Goal: Task Accomplishment & Management: Complete application form

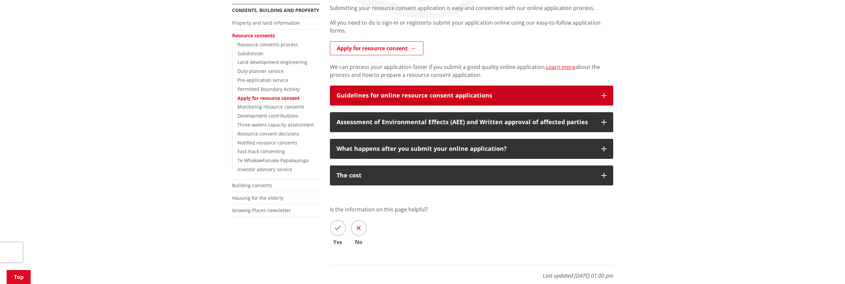
scroll to position [83, 0]
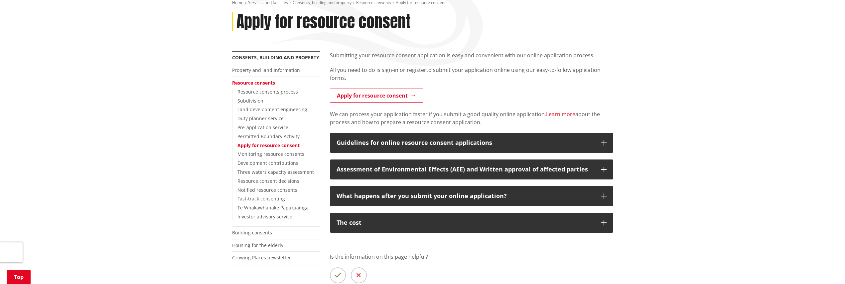
click at [556, 113] on link "Learn more" at bounding box center [560, 113] width 29 height 7
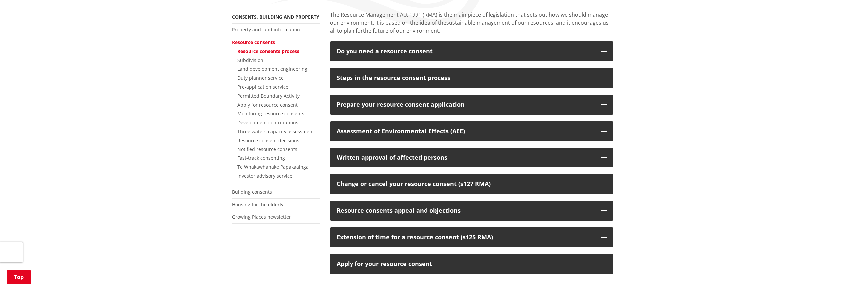
scroll to position [166, 0]
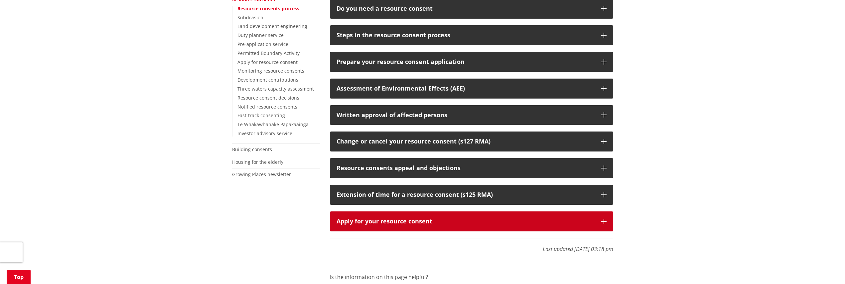
click at [361, 221] on div "Apply for your resource consent" at bounding box center [466, 221] width 258 height 7
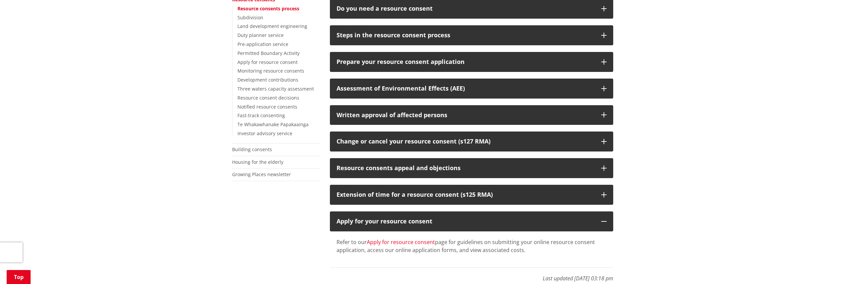
click at [405, 242] on link "Apply for resource consent" at bounding box center [401, 241] width 68 height 7
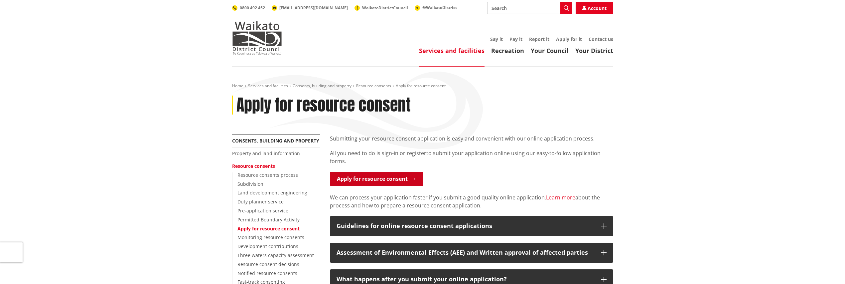
click at [364, 178] on link "Apply for resource consent" at bounding box center [376, 179] width 93 height 14
click at [396, 173] on link "Apply for resource consent" at bounding box center [376, 179] width 93 height 14
click at [585, 6] on icon at bounding box center [585, 8] width 4 height 5
click at [378, 180] on link "Apply for resource consent" at bounding box center [376, 179] width 93 height 14
click at [351, 179] on link "Apply for resource consent" at bounding box center [376, 179] width 93 height 14
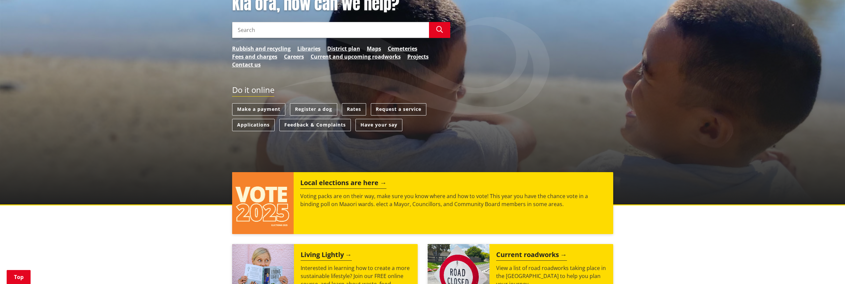
scroll to position [125, 0]
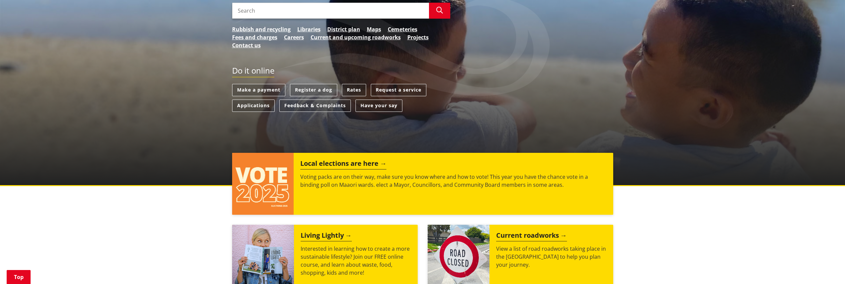
click at [300, 0] on div "Kia ora, how can we help? Search Search Rubbish and recycling Libraries Distric…" at bounding box center [341, 15] width 228 height 81
click at [299, 6] on input "Search" at bounding box center [330, 11] width 197 height 16
type input "e"
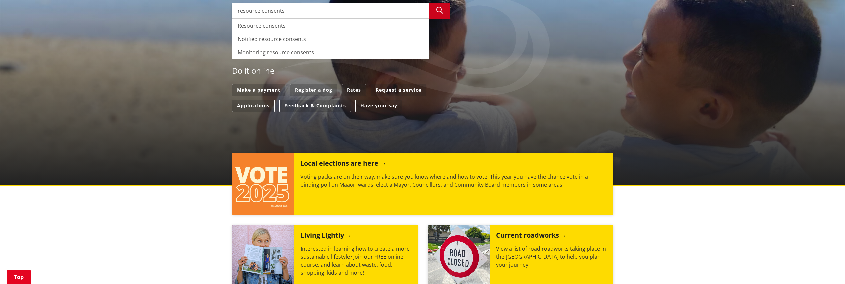
type input "resource consents"
click at [438, 10] on icon "button" at bounding box center [440, 10] width 7 height 7
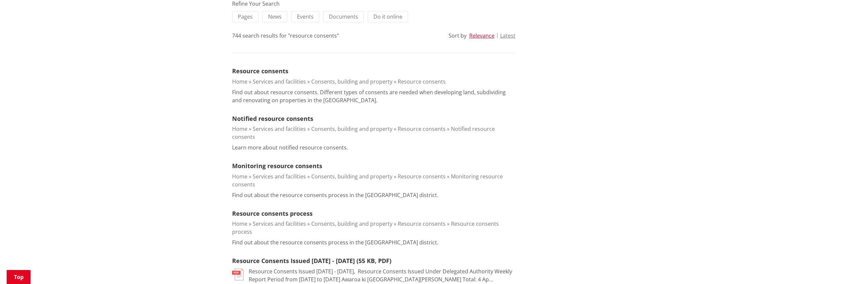
scroll to position [166, 0]
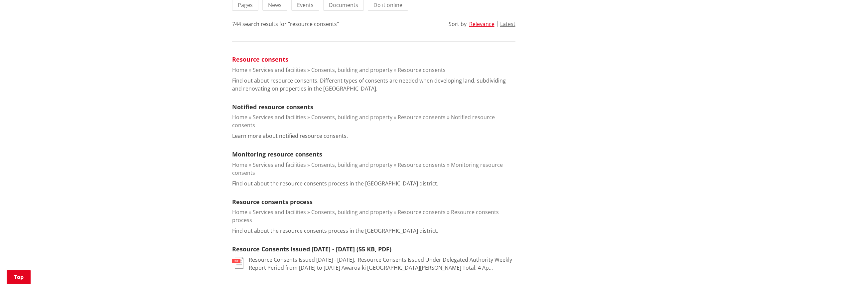
click at [258, 62] on link "Resource consents" at bounding box center [260, 59] width 56 height 8
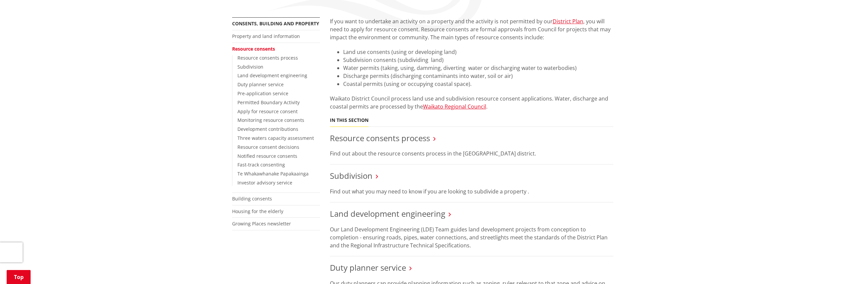
scroll to position [125, 0]
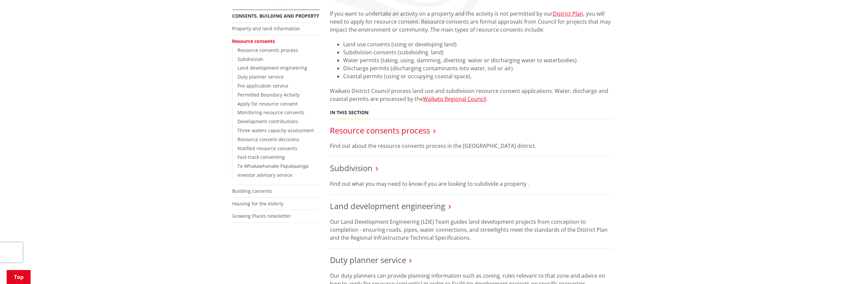
click at [363, 132] on link "Resource consents process" at bounding box center [380, 130] width 100 height 11
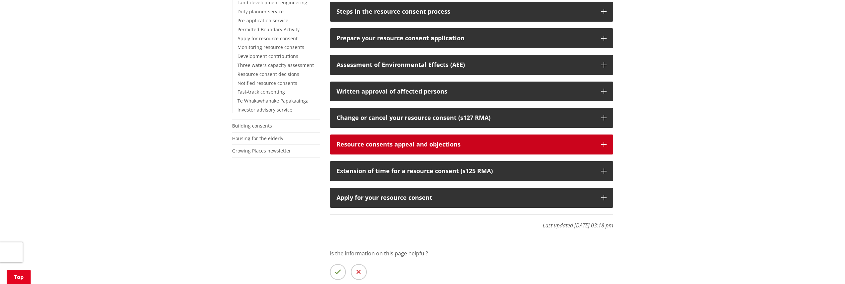
scroll to position [208, 0]
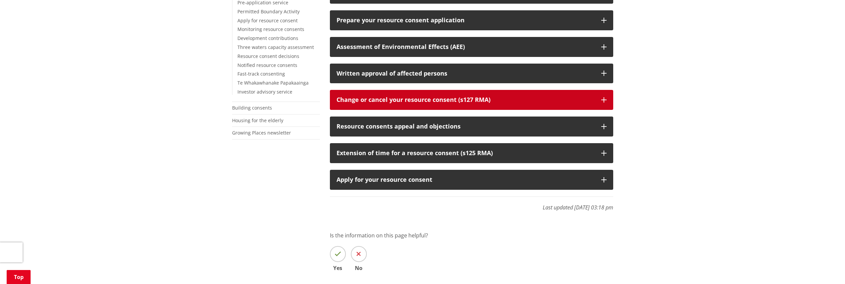
click at [477, 101] on div "Change or cancel your resource consent (s127 RMA)" at bounding box center [466, 99] width 258 height 7
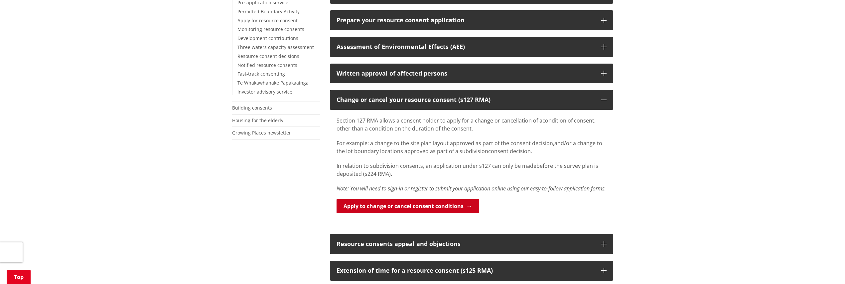
click at [387, 213] on link "Apply to change or cancel consent conditions" at bounding box center [408, 206] width 143 height 14
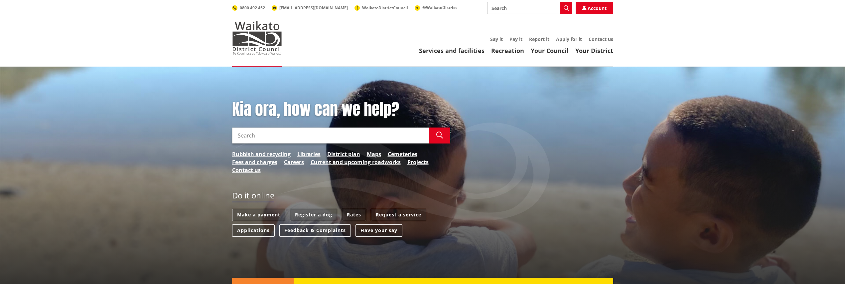
click at [503, 4] on input "Search" at bounding box center [529, 8] width 85 height 12
click at [523, 10] on input "resource copnsents" at bounding box center [529, 8] width 85 height 12
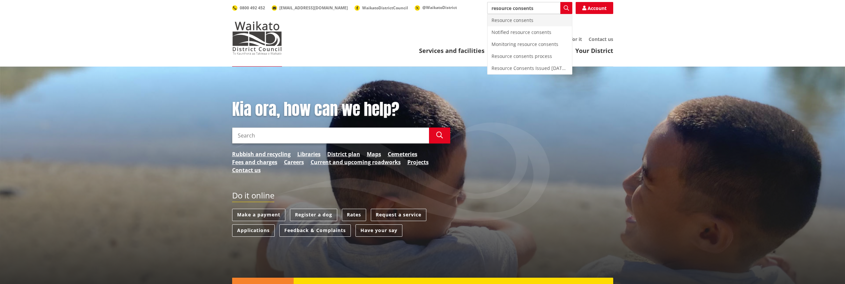
click at [512, 21] on div "Resource consents" at bounding box center [530, 20] width 85 height 12
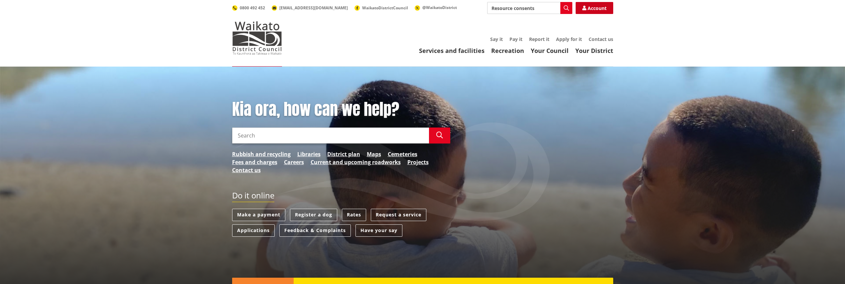
type input "Resource consents"
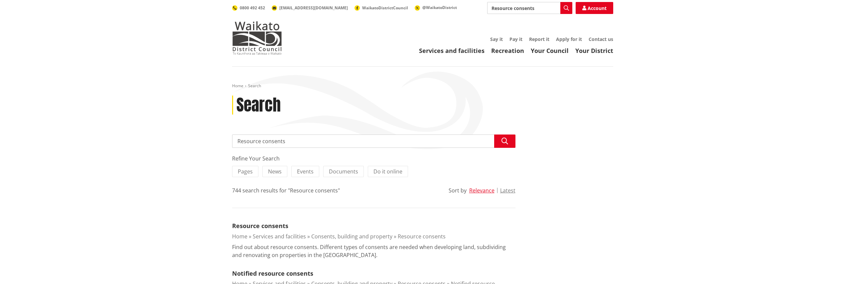
click at [536, 9] on input "Resource consents" at bounding box center [529, 8] width 85 height 12
click at [557, 52] on link "Your Council" at bounding box center [550, 51] width 38 height 8
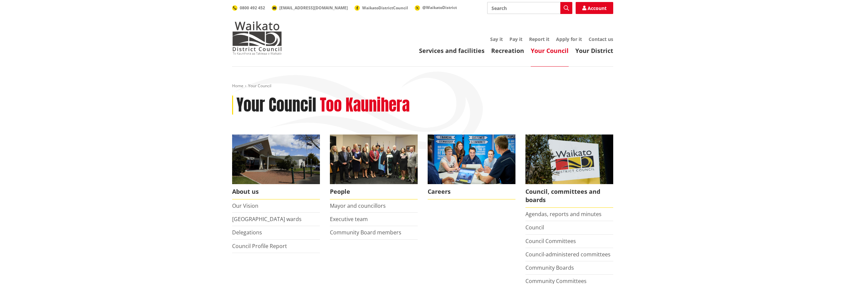
click at [523, 12] on input "Search" at bounding box center [529, 8] width 85 height 12
click at [514, 42] on div "Resource consents" at bounding box center [530, 44] width 85 height 12
type input "Resource consents"
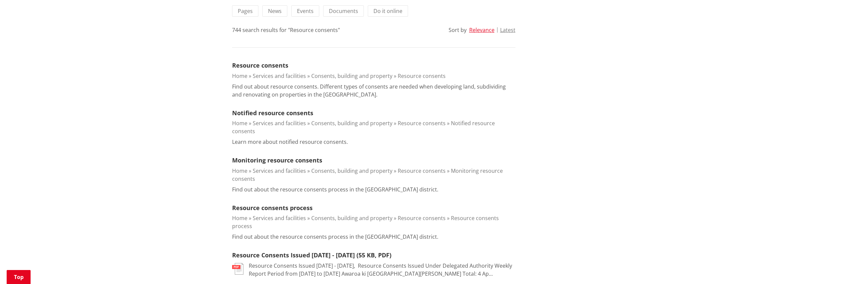
scroll to position [166, 0]
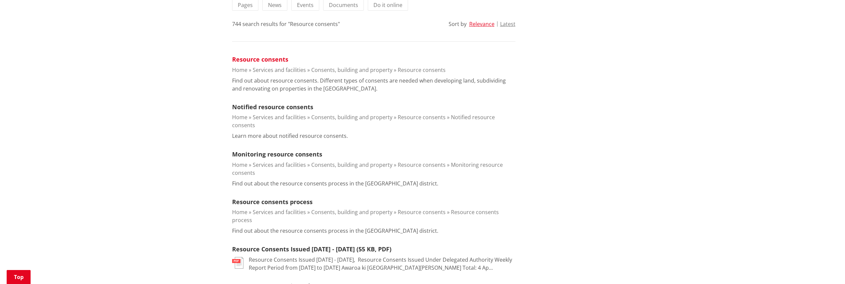
click at [264, 63] on link "Resource consents" at bounding box center [260, 59] width 56 height 8
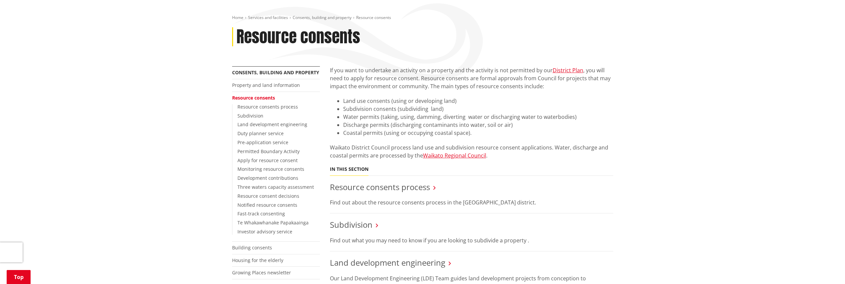
scroll to position [83, 0]
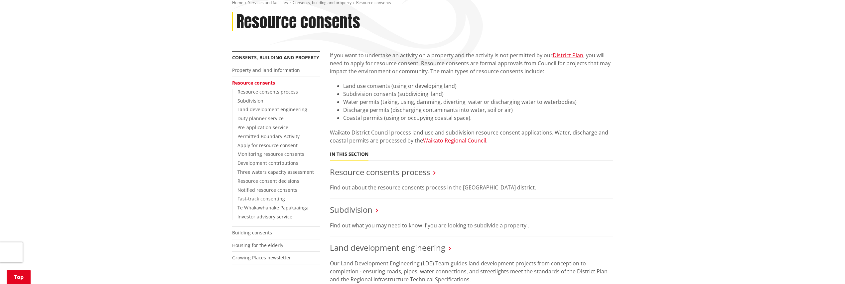
click at [260, 83] on link "Resource consents" at bounding box center [253, 83] width 43 height 6
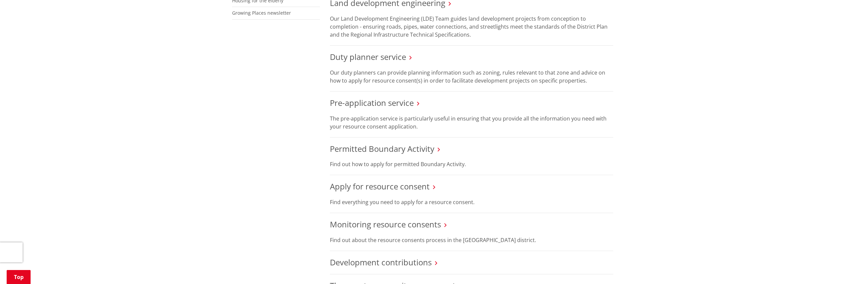
scroll to position [333, 0]
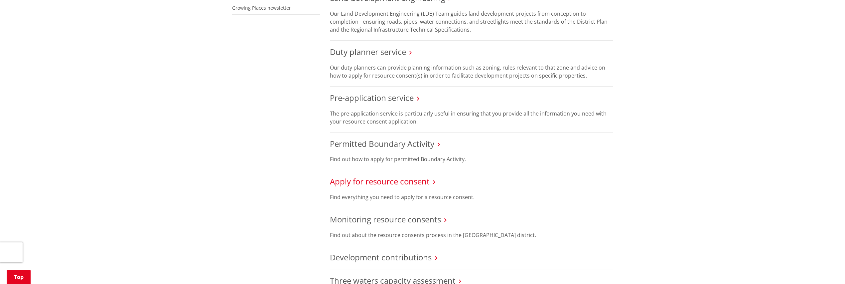
click at [399, 181] on link "Apply for resource consent" at bounding box center [380, 181] width 100 height 11
